Goal: Task Accomplishment & Management: Use online tool/utility

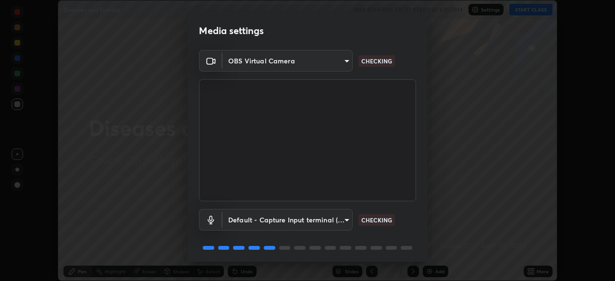
scroll to position [34, 0]
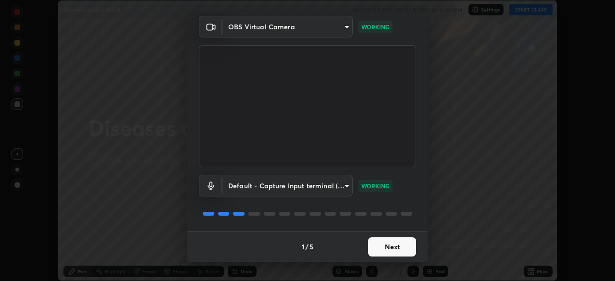
click at [390, 247] on button "Next" at bounding box center [392, 246] width 48 height 19
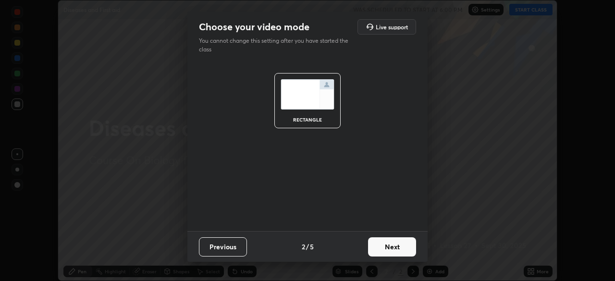
click at [397, 246] on button "Next" at bounding box center [392, 246] width 48 height 19
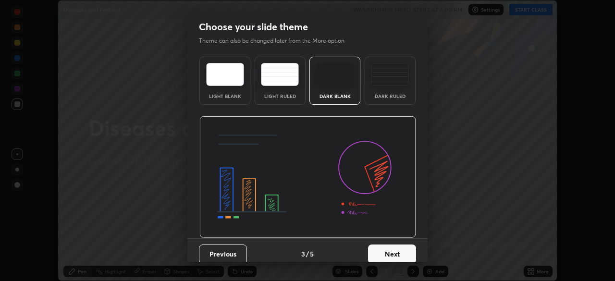
click at [399, 247] on button "Next" at bounding box center [392, 254] width 48 height 19
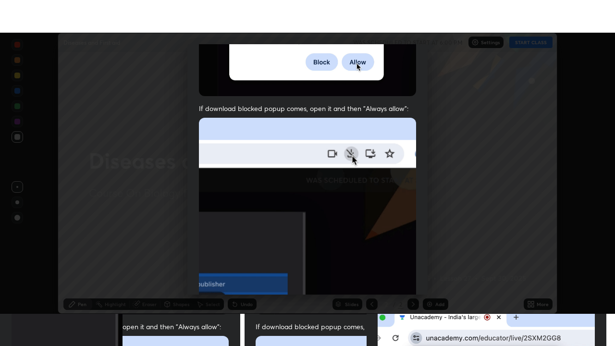
scroll to position [230, 0]
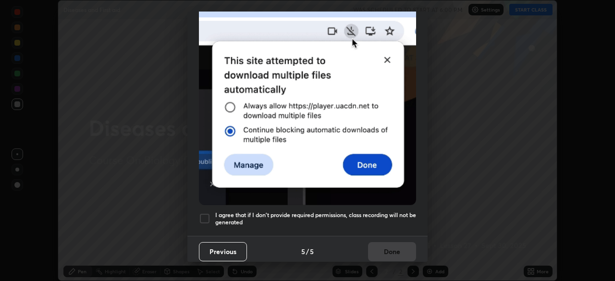
click at [393, 211] on h5 "I agree that if I don't provide required permissions, class recording will not …" at bounding box center [315, 218] width 201 height 15
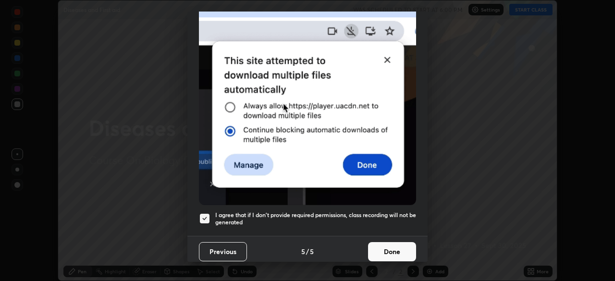
click at [398, 242] on button "Done" at bounding box center [392, 251] width 48 height 19
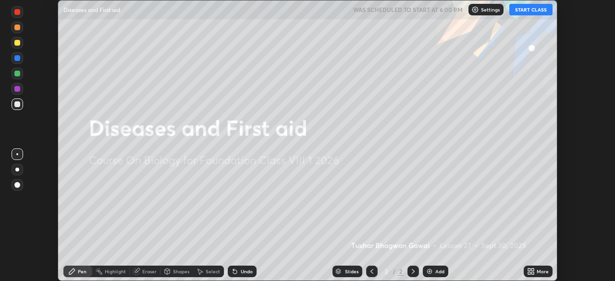
click at [533, 272] on icon at bounding box center [531, 272] width 8 height 8
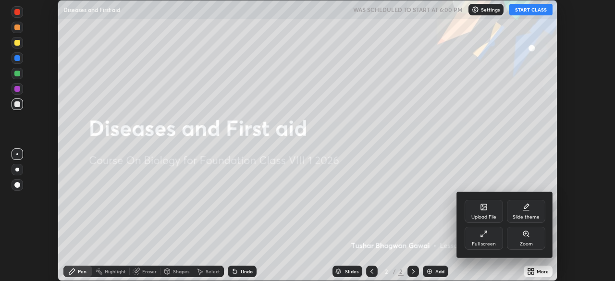
click at [495, 242] on div "Full screen" at bounding box center [484, 244] width 24 height 5
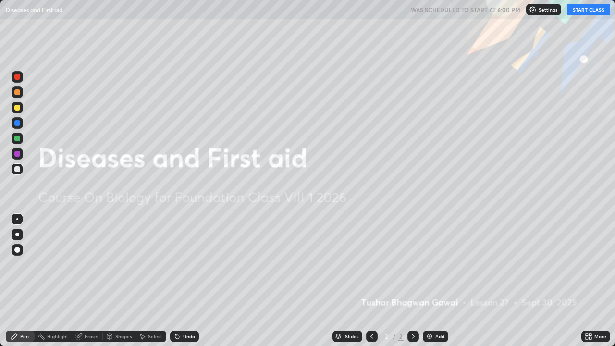
scroll to position [346, 615]
click at [585, 9] on button "START CLASS" at bounding box center [588, 10] width 43 height 12
click at [428, 281] on img at bounding box center [430, 337] width 8 height 8
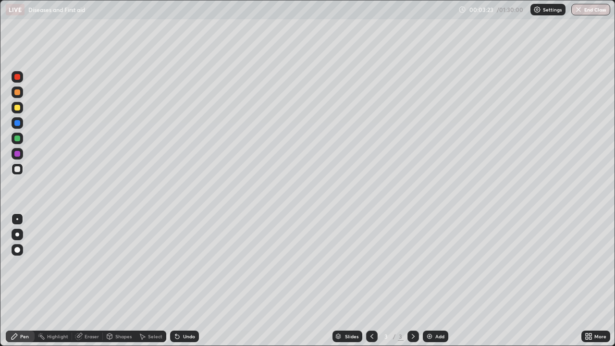
click at [185, 281] on div "Undo" at bounding box center [184, 337] width 29 height 12
click at [430, 281] on div "Add" at bounding box center [435, 337] width 25 height 12
click at [430, 281] on img at bounding box center [430, 337] width 8 height 8
click at [190, 281] on div "Undo" at bounding box center [184, 337] width 29 height 12
click at [179, 281] on icon at bounding box center [177, 337] width 8 height 8
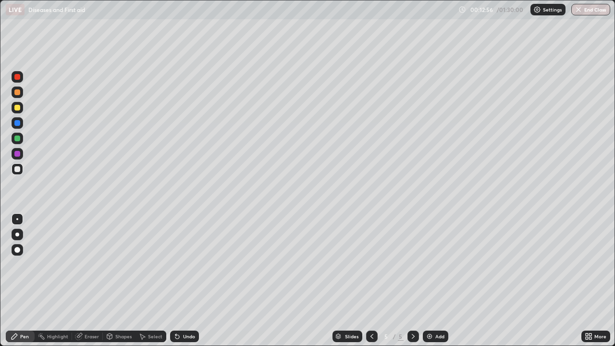
click at [17, 108] on div at bounding box center [17, 108] width 6 height 6
click at [18, 169] on div at bounding box center [17, 169] width 6 height 6
click at [115, 281] on div "Shapes" at bounding box center [123, 336] width 16 height 5
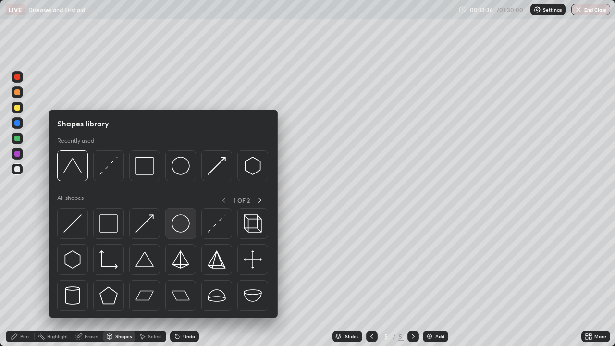
click at [180, 226] on img at bounding box center [181, 223] width 18 height 18
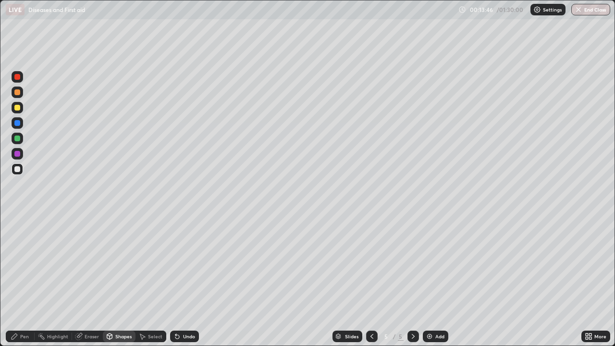
click at [185, 281] on div "Undo" at bounding box center [189, 336] width 12 height 5
click at [18, 281] on div "Pen" at bounding box center [20, 337] width 29 height 12
click at [185, 281] on div "Undo" at bounding box center [189, 336] width 12 height 5
click at [183, 281] on div "Undo" at bounding box center [189, 336] width 12 height 5
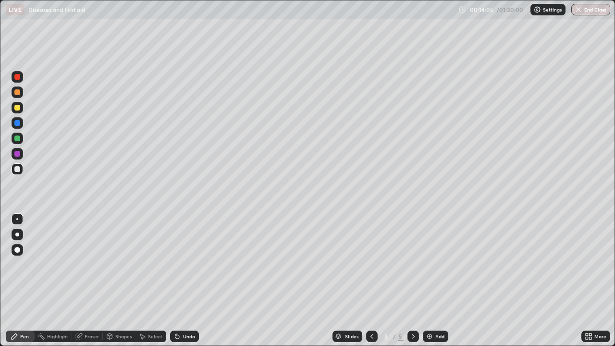
click at [184, 281] on div "Undo" at bounding box center [189, 336] width 12 height 5
click at [143, 281] on icon at bounding box center [142, 337] width 8 height 8
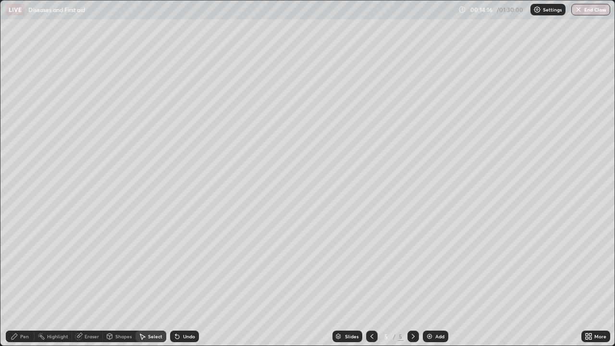
click at [115, 281] on div "Shapes" at bounding box center [123, 336] width 16 height 5
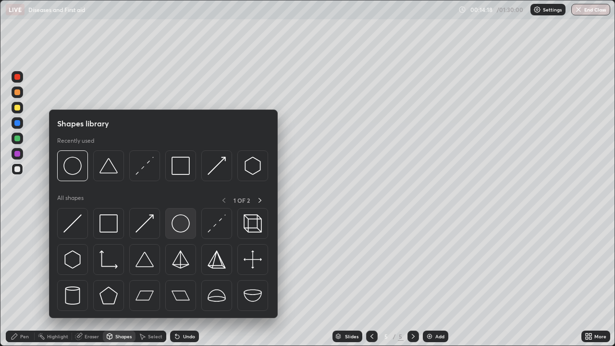
click at [182, 229] on img at bounding box center [181, 223] width 18 height 18
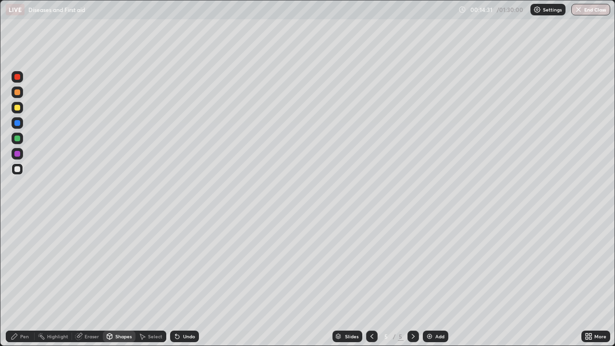
click at [29, 281] on div "Pen" at bounding box center [20, 337] width 29 height 12
click at [18, 155] on div at bounding box center [17, 154] width 6 height 6
click at [20, 173] on div at bounding box center [18, 169] width 12 height 12
click at [19, 107] on div at bounding box center [17, 108] width 6 height 6
click at [87, 281] on div "Eraser" at bounding box center [92, 336] width 14 height 5
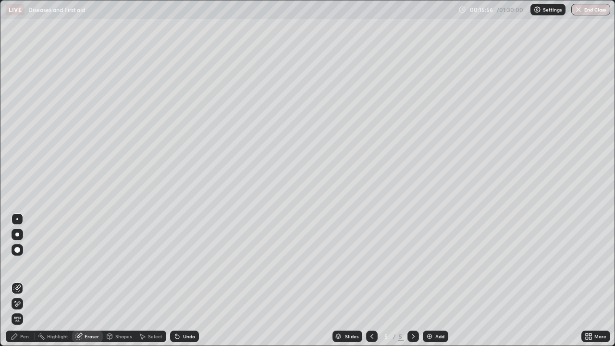
click at [19, 281] on div "Pen" at bounding box center [20, 337] width 29 height 12
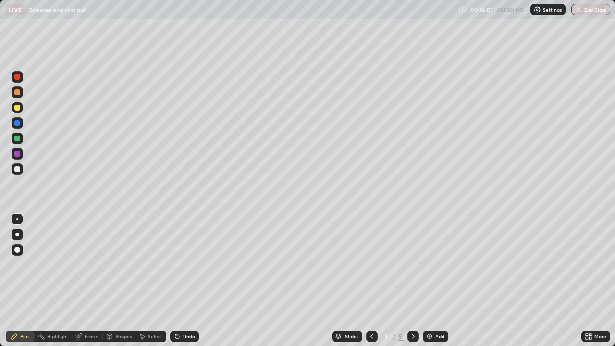
click at [186, 281] on div "Undo" at bounding box center [189, 336] width 12 height 5
click at [18, 123] on div at bounding box center [17, 123] width 6 height 6
click at [18, 169] on div at bounding box center [17, 169] width 6 height 6
click at [17, 109] on div at bounding box center [17, 108] width 6 height 6
click at [19, 153] on div at bounding box center [17, 154] width 6 height 6
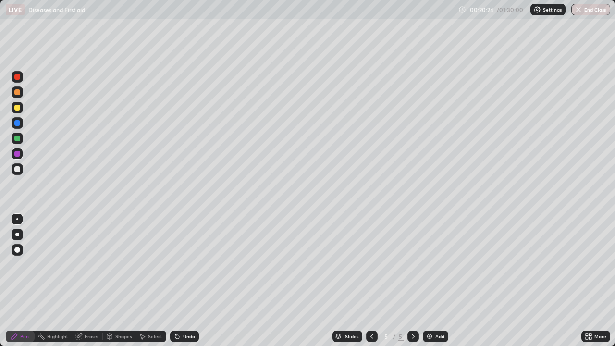
click at [17, 108] on div at bounding box center [17, 108] width 6 height 6
click at [434, 281] on div "Add" at bounding box center [435, 337] width 25 height 12
click at [22, 167] on div at bounding box center [18, 169] width 12 height 12
click at [371, 281] on icon at bounding box center [372, 336] width 3 height 5
click at [18, 137] on div at bounding box center [17, 139] width 6 height 6
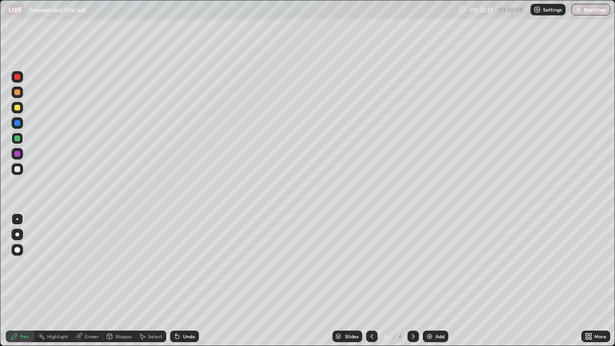
click at [412, 281] on icon at bounding box center [413, 337] width 8 height 8
click at [371, 281] on icon at bounding box center [372, 337] width 8 height 8
click at [412, 281] on icon at bounding box center [413, 337] width 8 height 8
click at [26, 281] on div "Pen" at bounding box center [24, 336] width 9 height 5
click at [19, 170] on div at bounding box center [17, 169] width 6 height 6
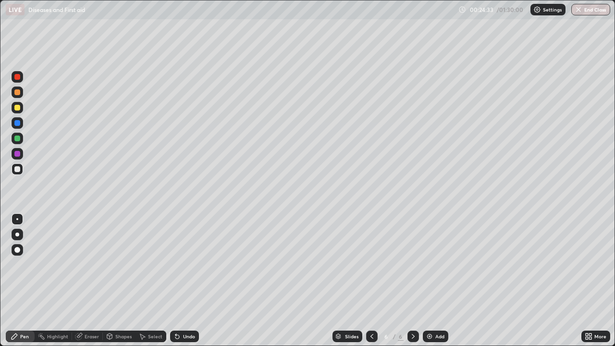
click at [18, 154] on div at bounding box center [17, 154] width 6 height 6
click at [19, 109] on div at bounding box center [17, 108] width 6 height 6
click at [17, 92] on div at bounding box center [17, 92] width 6 height 6
click at [19, 171] on div at bounding box center [17, 169] width 6 height 6
click at [433, 281] on div "Add" at bounding box center [435, 337] width 25 height 12
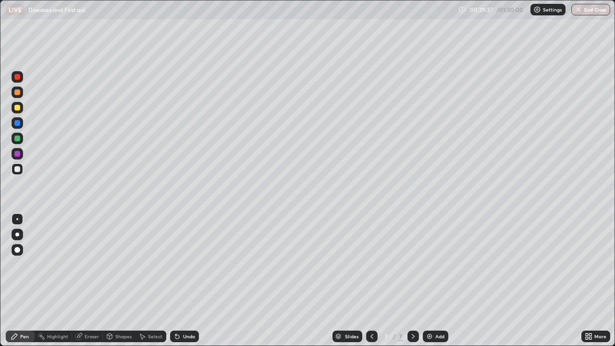
click at [20, 171] on div at bounding box center [17, 169] width 6 height 6
click at [111, 281] on icon at bounding box center [109, 337] width 5 height 6
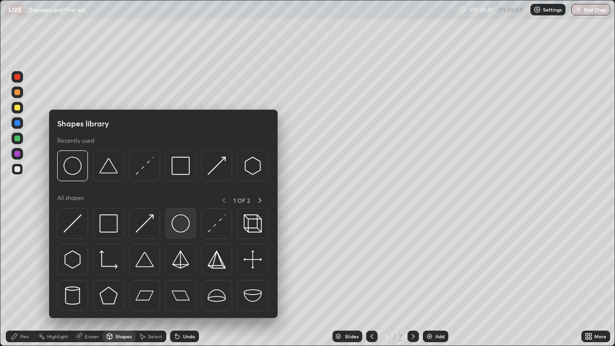
click at [184, 224] on img at bounding box center [181, 223] width 18 height 18
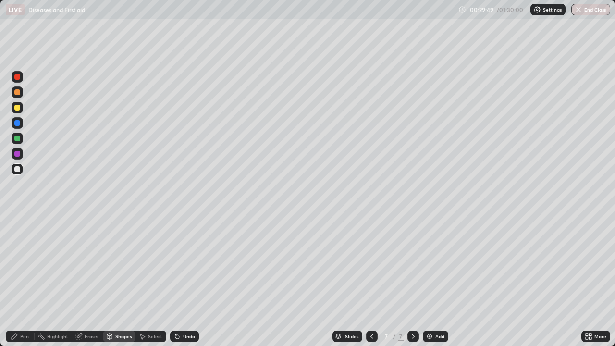
click at [19, 156] on div at bounding box center [17, 154] width 6 height 6
click at [180, 281] on div "Undo" at bounding box center [184, 337] width 29 height 12
click at [22, 281] on div "Pen" at bounding box center [24, 336] width 9 height 5
click at [23, 170] on div at bounding box center [18, 169] width 12 height 12
click at [18, 158] on div at bounding box center [18, 154] width 12 height 12
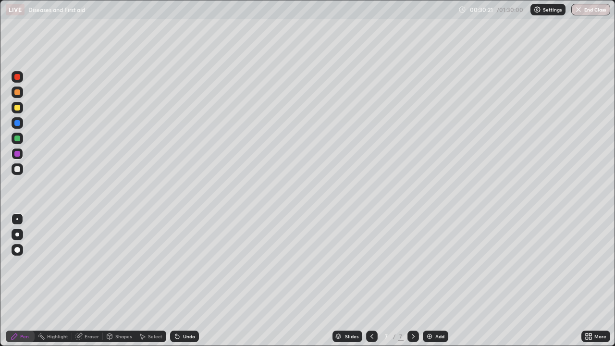
click at [19, 113] on div at bounding box center [18, 108] width 12 height 12
click at [191, 281] on div "Undo" at bounding box center [189, 336] width 12 height 5
click at [17, 254] on div at bounding box center [18, 250] width 12 height 12
click at [87, 281] on div "Eraser" at bounding box center [87, 337] width 31 height 12
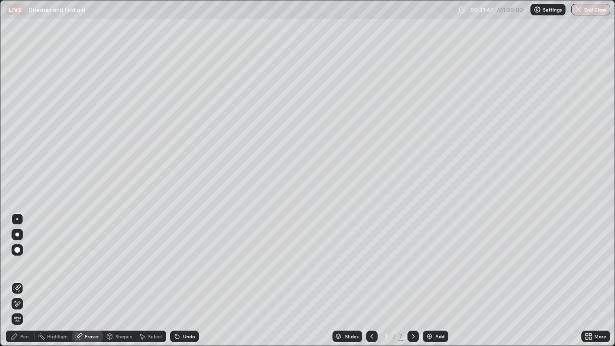
click at [17, 245] on div at bounding box center [18, 250] width 12 height 12
click at [25, 281] on div "Pen" at bounding box center [24, 336] width 9 height 5
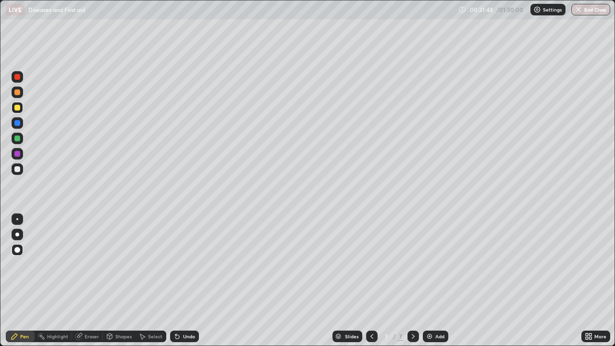
click at [18, 151] on div at bounding box center [17, 154] width 6 height 6
click at [19, 173] on div at bounding box center [18, 169] width 12 height 12
click at [17, 219] on div at bounding box center [17, 219] width 2 height 2
click at [176, 281] on icon at bounding box center [177, 337] width 4 height 4
click at [181, 281] on div "Undo" at bounding box center [184, 337] width 29 height 12
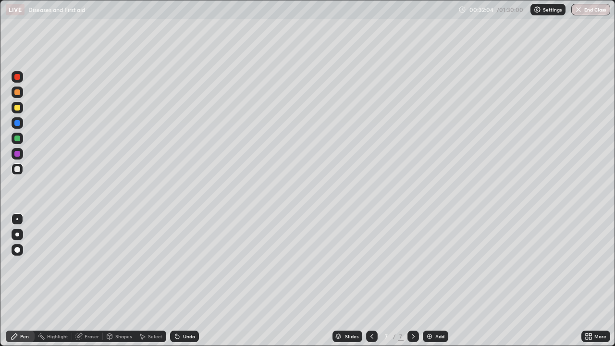
click at [18, 154] on div at bounding box center [17, 154] width 6 height 6
click at [18, 169] on div at bounding box center [17, 169] width 6 height 6
click at [177, 281] on icon at bounding box center [177, 337] width 4 height 4
click at [178, 281] on icon at bounding box center [177, 337] width 8 height 8
click at [179, 281] on icon at bounding box center [177, 337] width 8 height 8
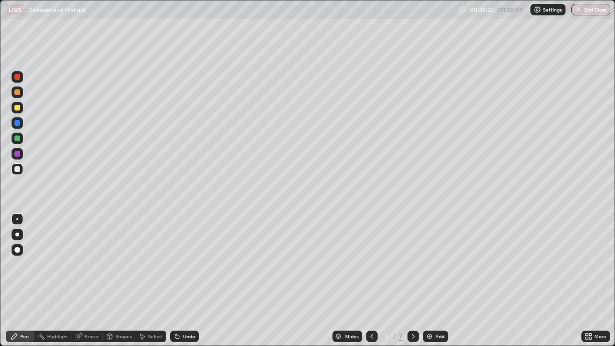
click at [432, 281] on img at bounding box center [430, 337] width 8 height 8
click at [21, 137] on div at bounding box center [18, 139] width 12 height 12
click at [21, 124] on div at bounding box center [18, 123] width 12 height 12
click at [18, 171] on div at bounding box center [17, 169] width 6 height 6
click at [193, 281] on div "Undo" at bounding box center [184, 337] width 29 height 12
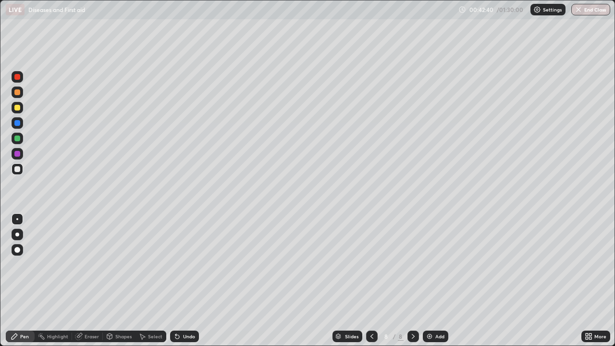
click at [429, 281] on img at bounding box center [430, 337] width 8 height 8
click at [181, 281] on div "Undo" at bounding box center [184, 337] width 29 height 12
click at [21, 152] on div at bounding box center [18, 154] width 12 height 12
click at [18, 108] on div at bounding box center [17, 108] width 6 height 6
click at [179, 281] on div "Undo" at bounding box center [184, 337] width 29 height 12
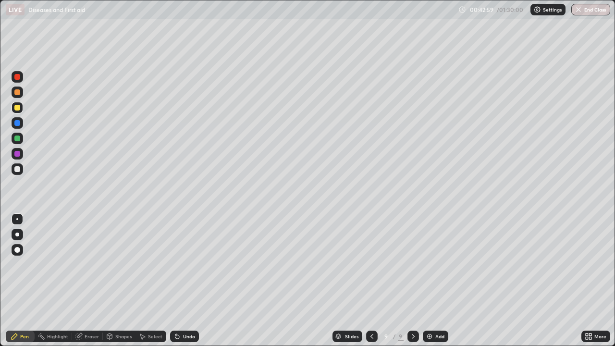
click at [19, 166] on div at bounding box center [18, 169] width 12 height 12
click at [21, 108] on div at bounding box center [18, 108] width 12 height 12
click at [19, 141] on div at bounding box center [17, 139] width 6 height 6
click at [20, 88] on div at bounding box center [18, 93] width 12 height 12
click at [17, 77] on div at bounding box center [17, 77] width 6 height 6
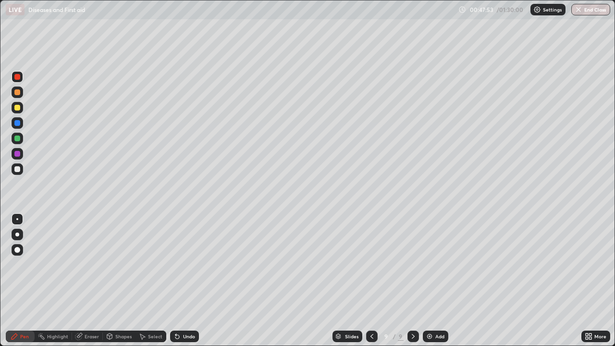
click at [21, 138] on div at bounding box center [18, 139] width 12 height 12
click at [18, 138] on div at bounding box center [17, 139] width 6 height 6
click at [22, 111] on div at bounding box center [18, 108] width 12 height 12
click at [21, 170] on div at bounding box center [18, 169] width 12 height 12
click at [428, 281] on img at bounding box center [430, 337] width 8 height 8
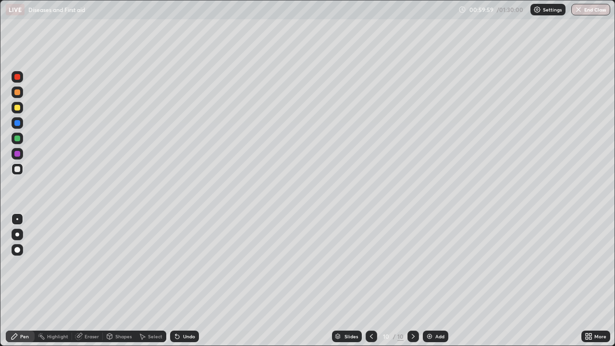
click at [19, 137] on div at bounding box center [17, 139] width 6 height 6
click at [18, 173] on div at bounding box center [18, 169] width 12 height 12
click at [185, 281] on div "Undo" at bounding box center [184, 337] width 29 height 12
click at [19, 77] on div at bounding box center [17, 77] width 6 height 6
click at [21, 94] on div at bounding box center [18, 93] width 12 height 12
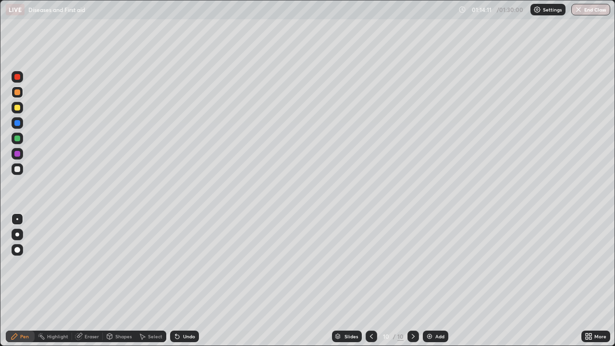
click at [430, 281] on img at bounding box center [430, 337] width 8 height 8
click at [19, 169] on div at bounding box center [17, 169] width 6 height 6
click at [18, 138] on div at bounding box center [17, 139] width 6 height 6
click at [21, 170] on div at bounding box center [18, 169] width 12 height 12
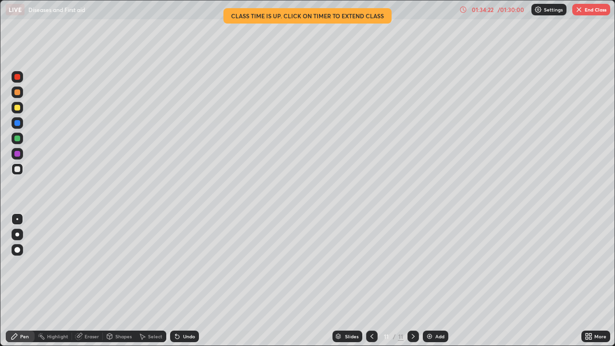
click at [584, 7] on button "End Class" at bounding box center [591, 10] width 38 height 12
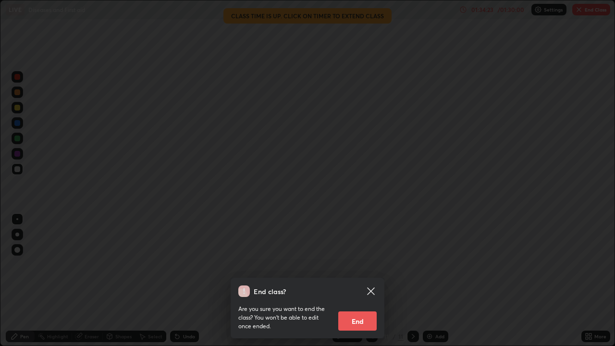
click at [371, 281] on button "End" at bounding box center [357, 320] width 38 height 19
